Goal: Task Accomplishment & Management: Complete application form

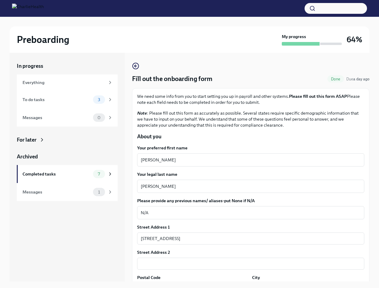
click at [336, 8] on button "button" at bounding box center [335, 8] width 62 height 11
click at [248, 186] on textarea "[PERSON_NAME]" at bounding box center [251, 186] width 220 height 7
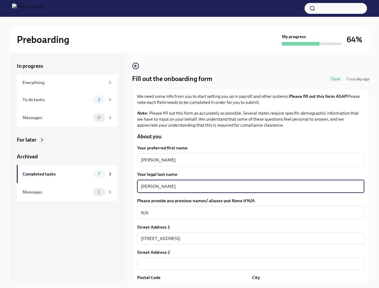
click at [248, 213] on textarea "N/A" at bounding box center [251, 212] width 220 height 7
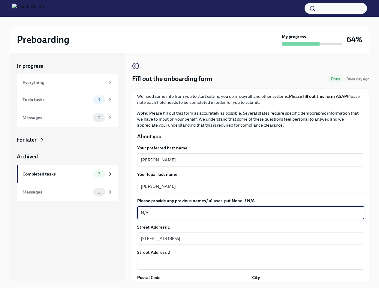
click at [248, 238] on input "[STREET_ADDRESS]" at bounding box center [250, 238] width 227 height 12
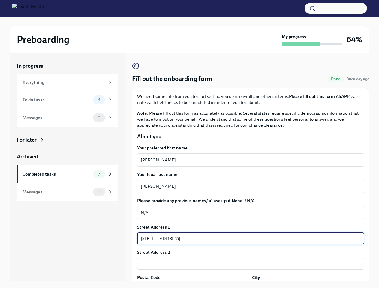
click at [248, 264] on input "text" at bounding box center [250, 264] width 227 height 12
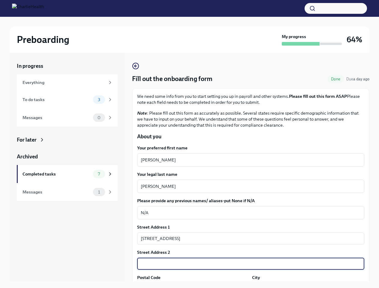
click at [192, 285] on div "In progress Everything To do tasks 3 Messages 0 For later Archived Completed ta…" at bounding box center [190, 172] width 360 height 238
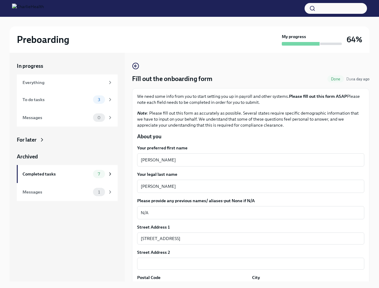
click at [304, 285] on div "In progress Everything To do tasks 3 Messages 0 For later Archived Completed ta…" at bounding box center [190, 172] width 360 height 238
